Goal: Navigation & Orientation: Go to known website

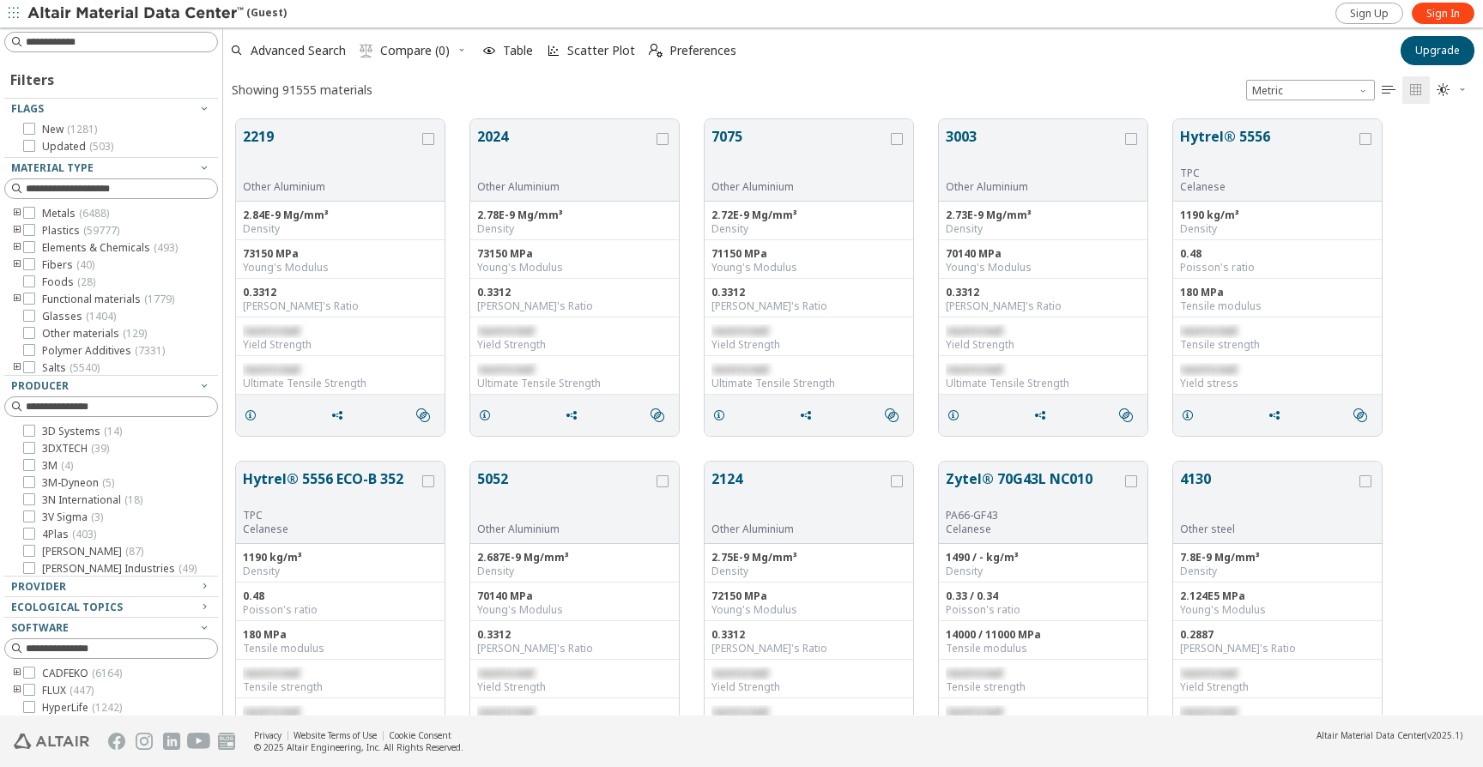
scroll to position [609, 1260]
